Goal: Transaction & Acquisition: Download file/media

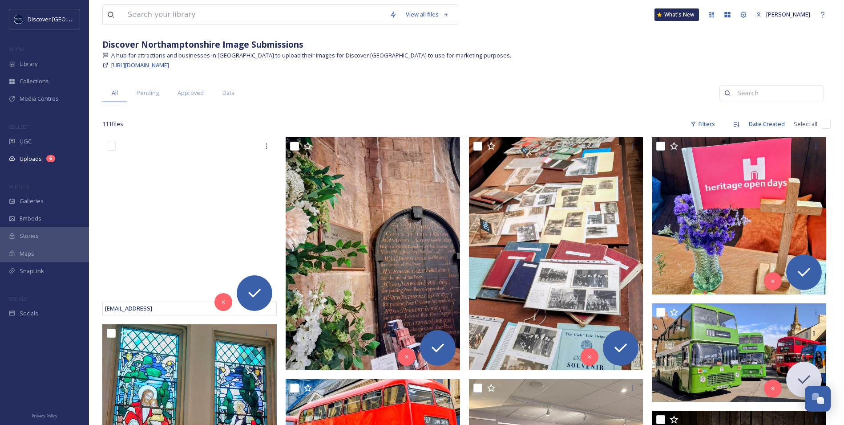
scroll to position [2249, 0]
click at [192, 19] on input at bounding box center [254, 15] width 262 height 20
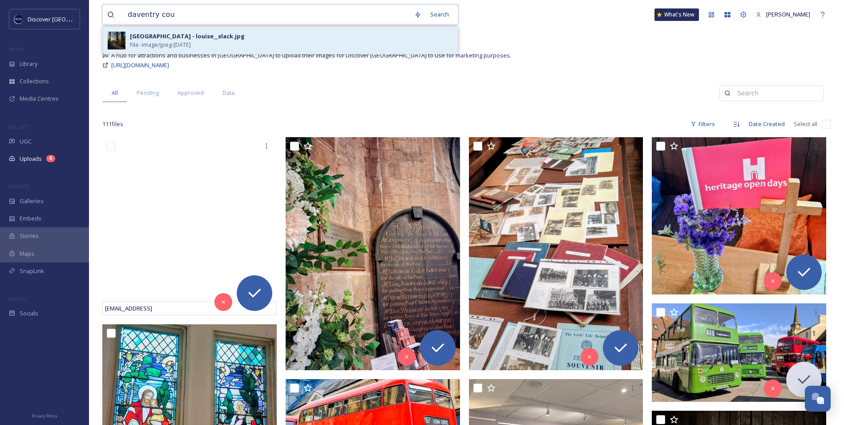
type input "daventry cou"
click at [196, 40] on div "[GEOGRAPHIC_DATA] - louise__slack.jpg" at bounding box center [187, 36] width 115 height 8
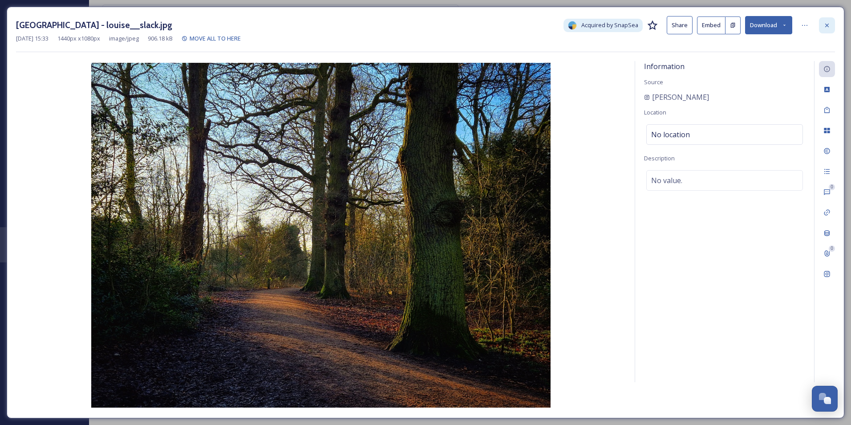
click at [821, 28] on div at bounding box center [827, 25] width 16 height 16
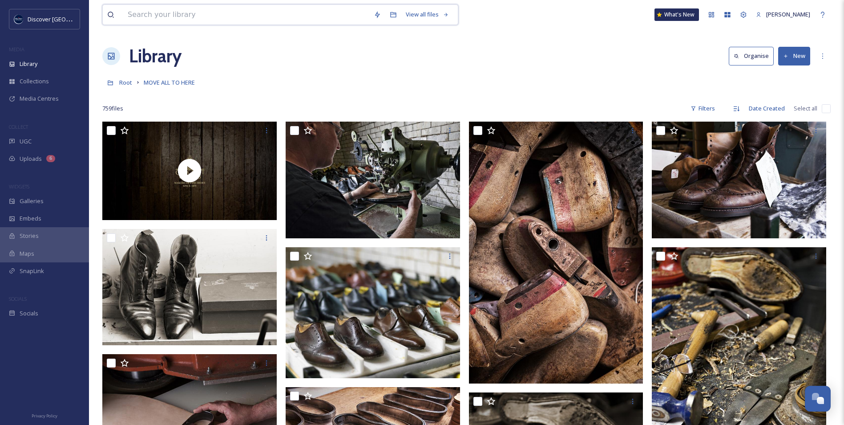
click at [306, 22] on input at bounding box center [246, 15] width 246 height 20
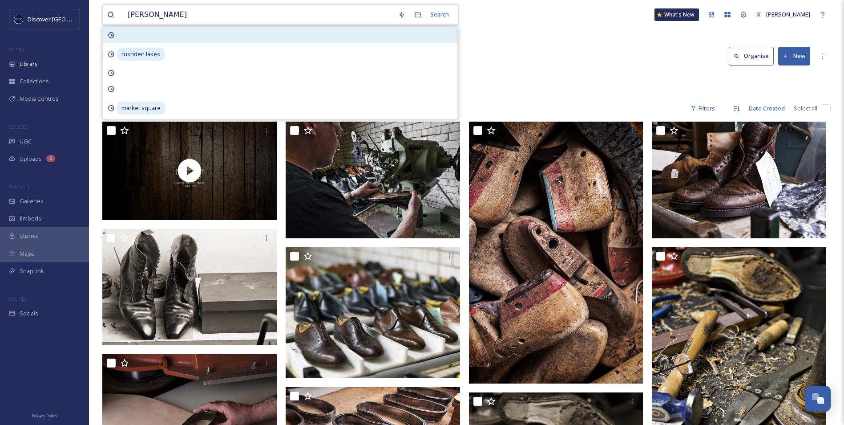
type input "[PERSON_NAME] house"
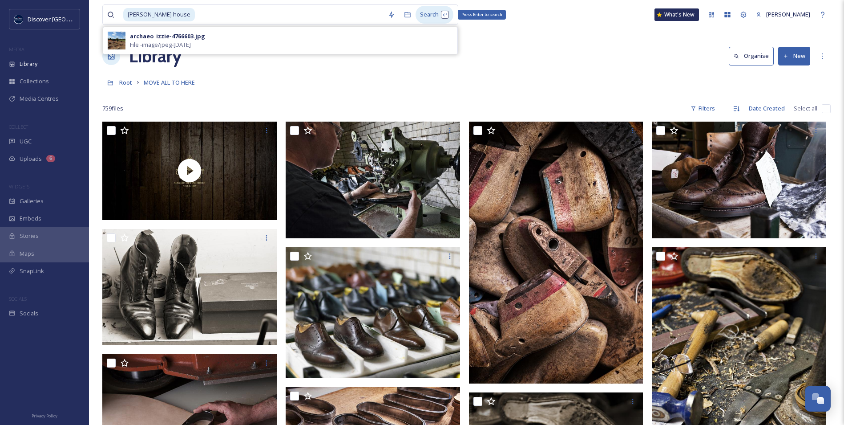
click at [437, 12] on div "Search Press Enter to search" at bounding box center [435, 14] width 38 height 17
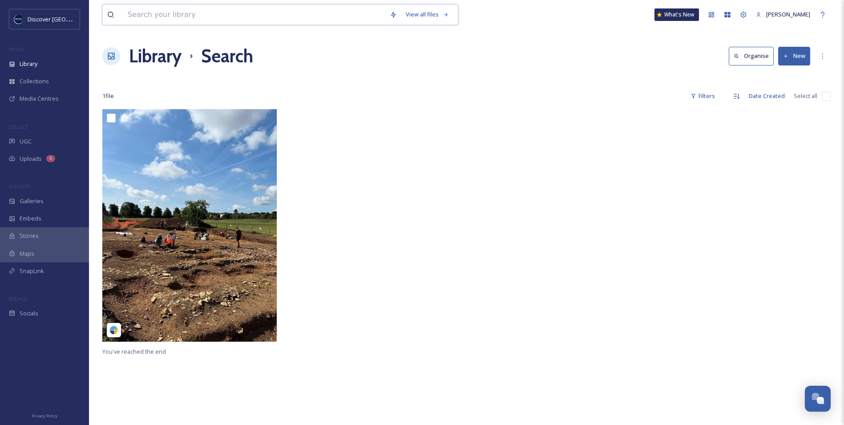
click at [251, 21] on input at bounding box center [254, 15] width 262 height 20
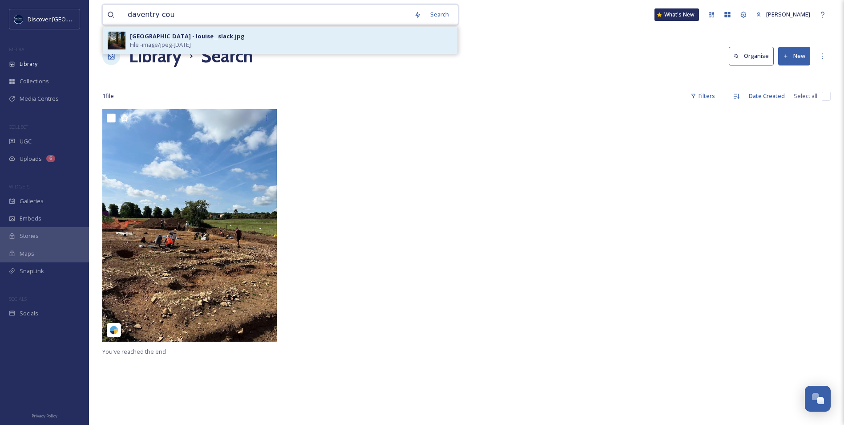
type input "daventry cou"
click at [231, 34] on div "[GEOGRAPHIC_DATA] - louise__slack.jpg" at bounding box center [187, 36] width 115 height 8
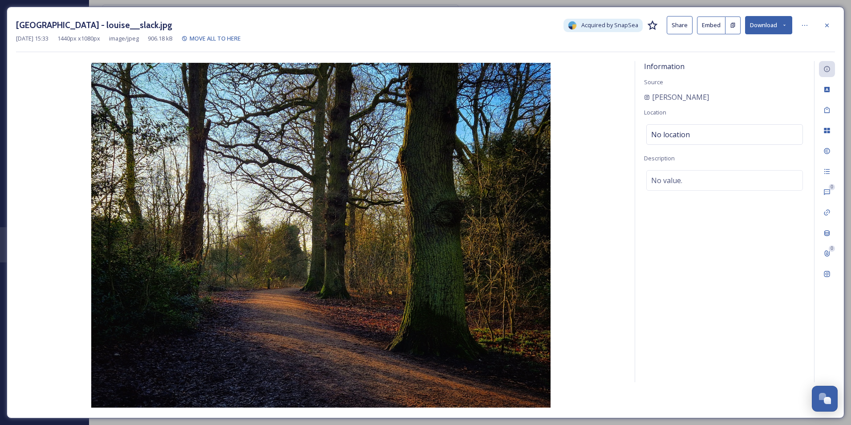
click at [769, 25] on button "Download" at bounding box center [768, 25] width 47 height 18
click at [758, 48] on span "Download Original (1440 x 1080)" at bounding box center [745, 45] width 84 height 8
click at [111, 24] on h3 "[GEOGRAPHIC_DATA] - louise__slack.jpg" at bounding box center [94, 25] width 156 height 13
drag, startPoint x: 107, startPoint y: 25, endPoint x: 155, endPoint y: 28, distance: 48.1
click at [155, 28] on h3 "[GEOGRAPHIC_DATA] - louise__slack.jpg" at bounding box center [94, 25] width 156 height 13
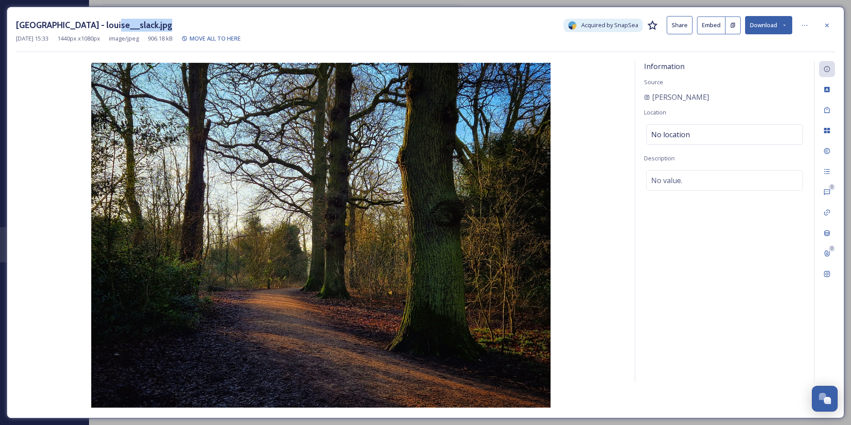
copy h3 "[PERSON_NAME]"
click at [834, 31] on div "[GEOGRAPHIC_DATA] - louise__slack.jpg Acquired by SnapSea Share Embed Download …" at bounding box center [426, 212] width 838 height 411
click at [834, 31] on div at bounding box center [827, 25] width 16 height 16
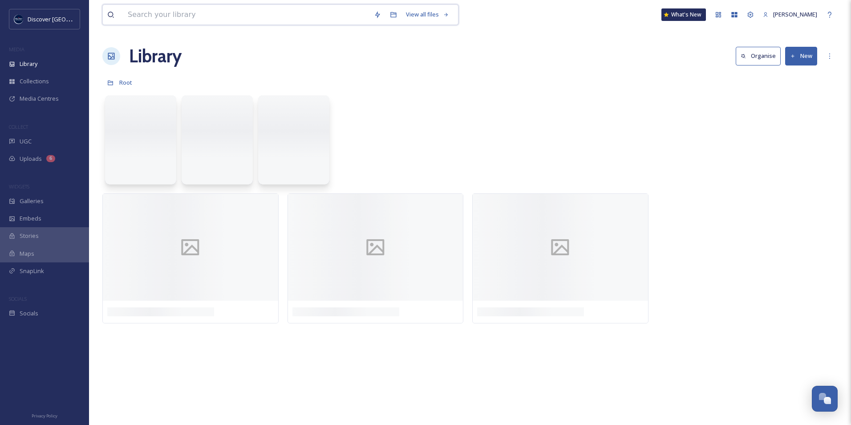
click at [299, 20] on input at bounding box center [246, 15] width 246 height 20
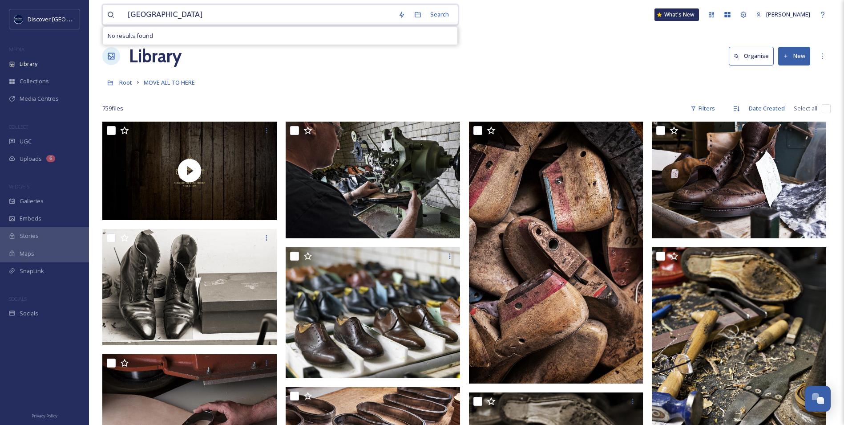
click at [327, 18] on input "[GEOGRAPHIC_DATA]" at bounding box center [258, 15] width 271 height 20
drag, startPoint x: 327, startPoint y: 18, endPoint x: 328, endPoint y: 26, distance: 8.2
click at [326, 18] on input "[GEOGRAPHIC_DATA]" at bounding box center [258, 15] width 271 height 20
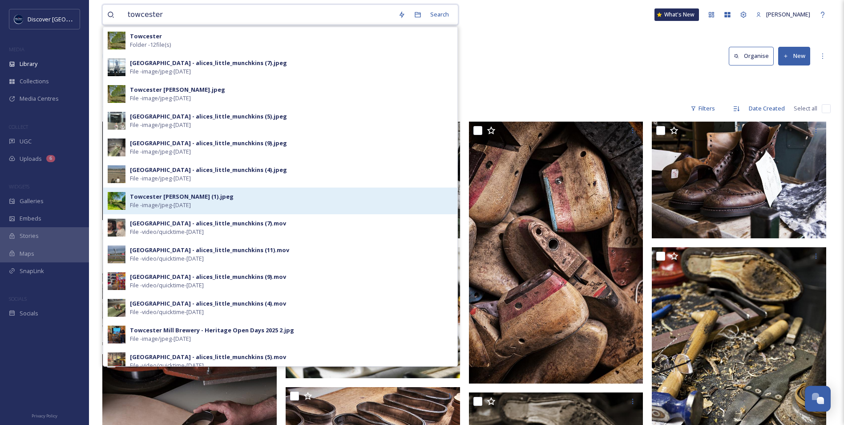
type input "towcester"
click at [215, 196] on div "Towcester [PERSON_NAME] (1).jpeg File - image/jpeg - [DATE]" at bounding box center [291, 200] width 323 height 17
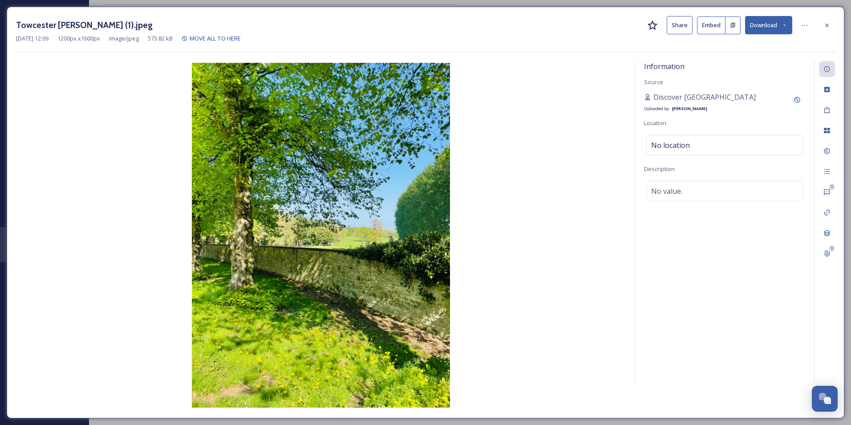
click at [764, 24] on button "Download" at bounding box center [768, 25] width 47 height 18
click at [764, 45] on span "Download Original (1200 x 1600)" at bounding box center [745, 45] width 84 height 8
click at [825, 29] on div at bounding box center [827, 25] width 16 height 16
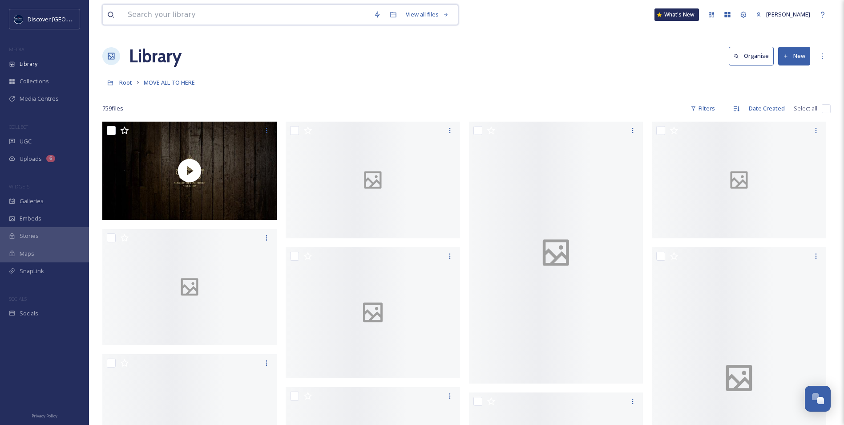
click at [202, 20] on input at bounding box center [246, 15] width 246 height 20
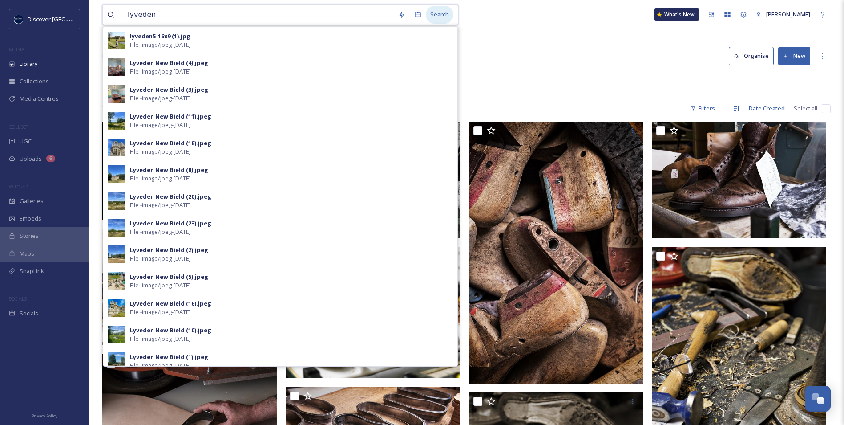
type input "lyveden"
click at [436, 14] on div "Search" at bounding box center [440, 14] width 28 height 17
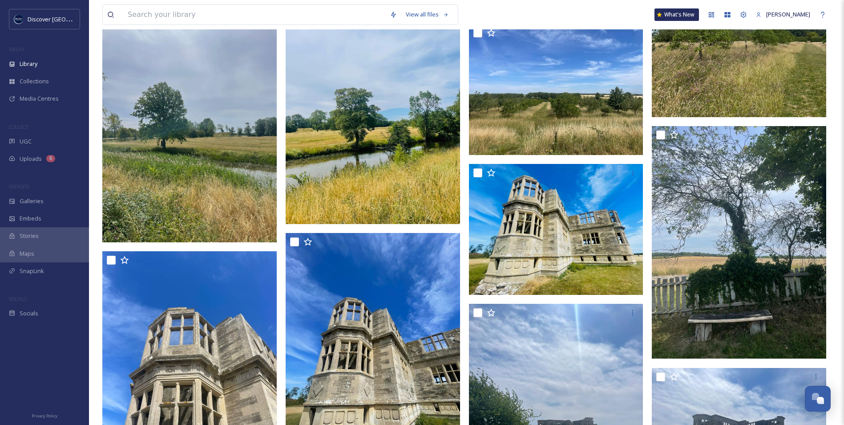
scroll to position [223, 0]
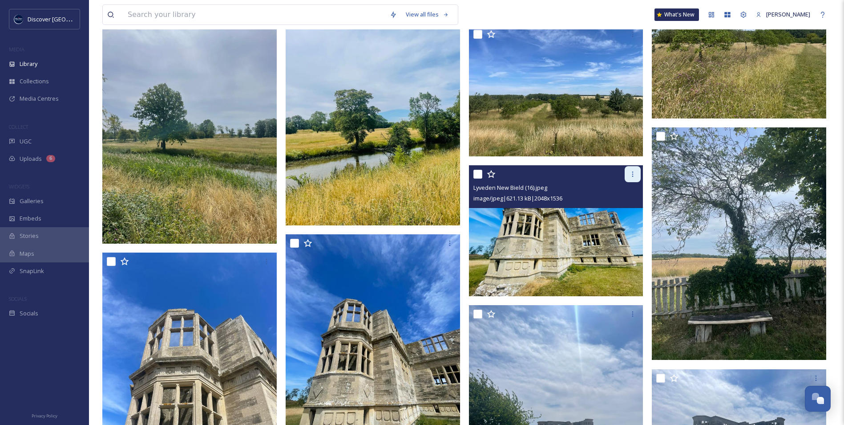
click at [634, 174] on icon at bounding box center [632, 173] width 7 height 7
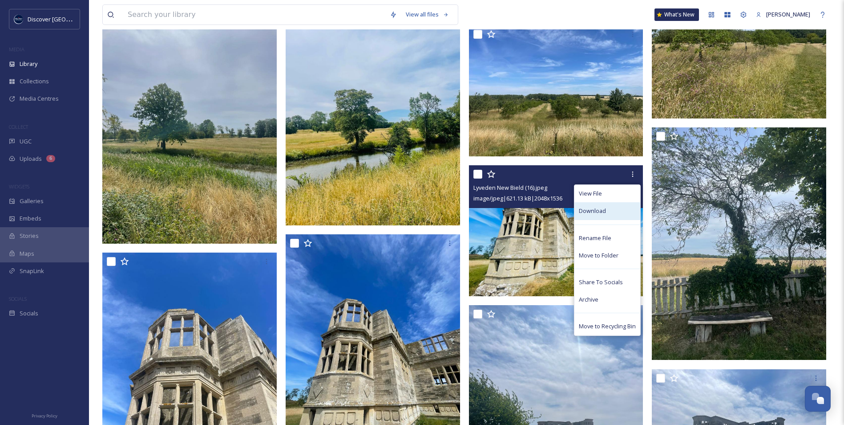
click at [615, 212] on div "Download" at bounding box center [608, 210] width 66 height 17
